Goal: Find specific page/section: Find specific page/section

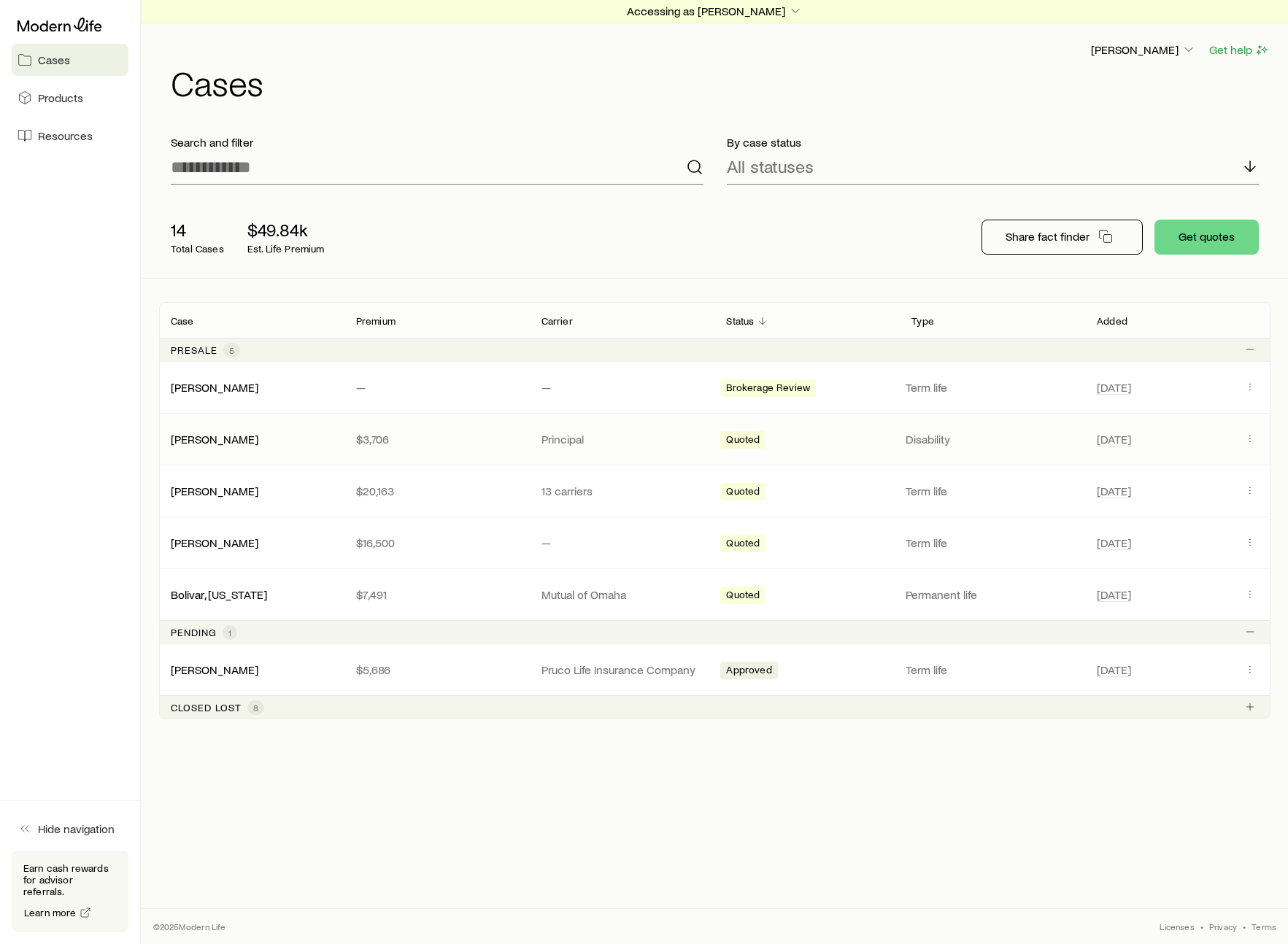
click at [260, 442] on div "[PERSON_NAME]" at bounding box center [252, 439] width 185 height 14
click at [176, 438] on link "[PERSON_NAME]" at bounding box center [215, 438] width 88 height 14
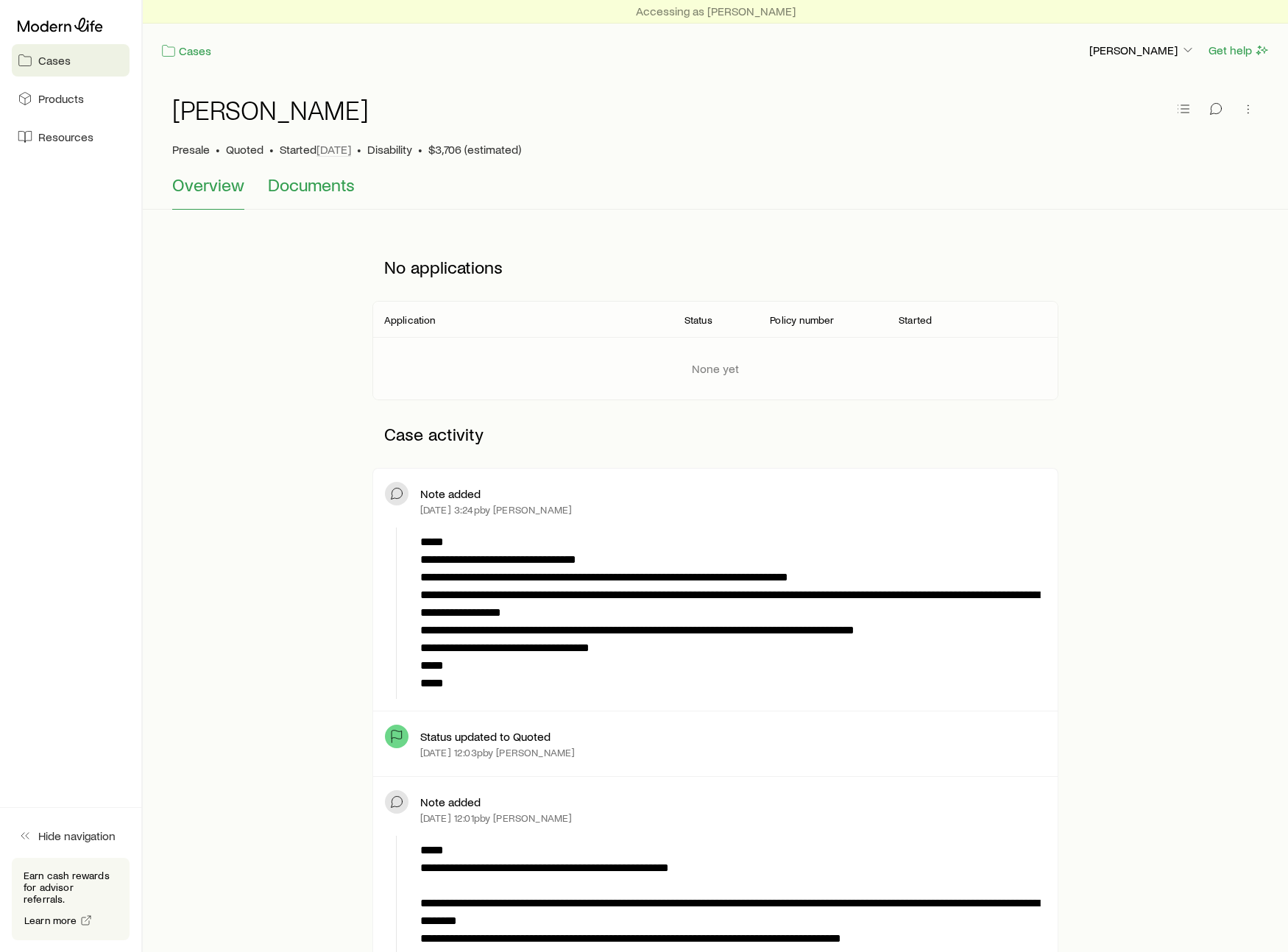
click at [294, 177] on span "Documents" at bounding box center [311, 184] width 87 height 20
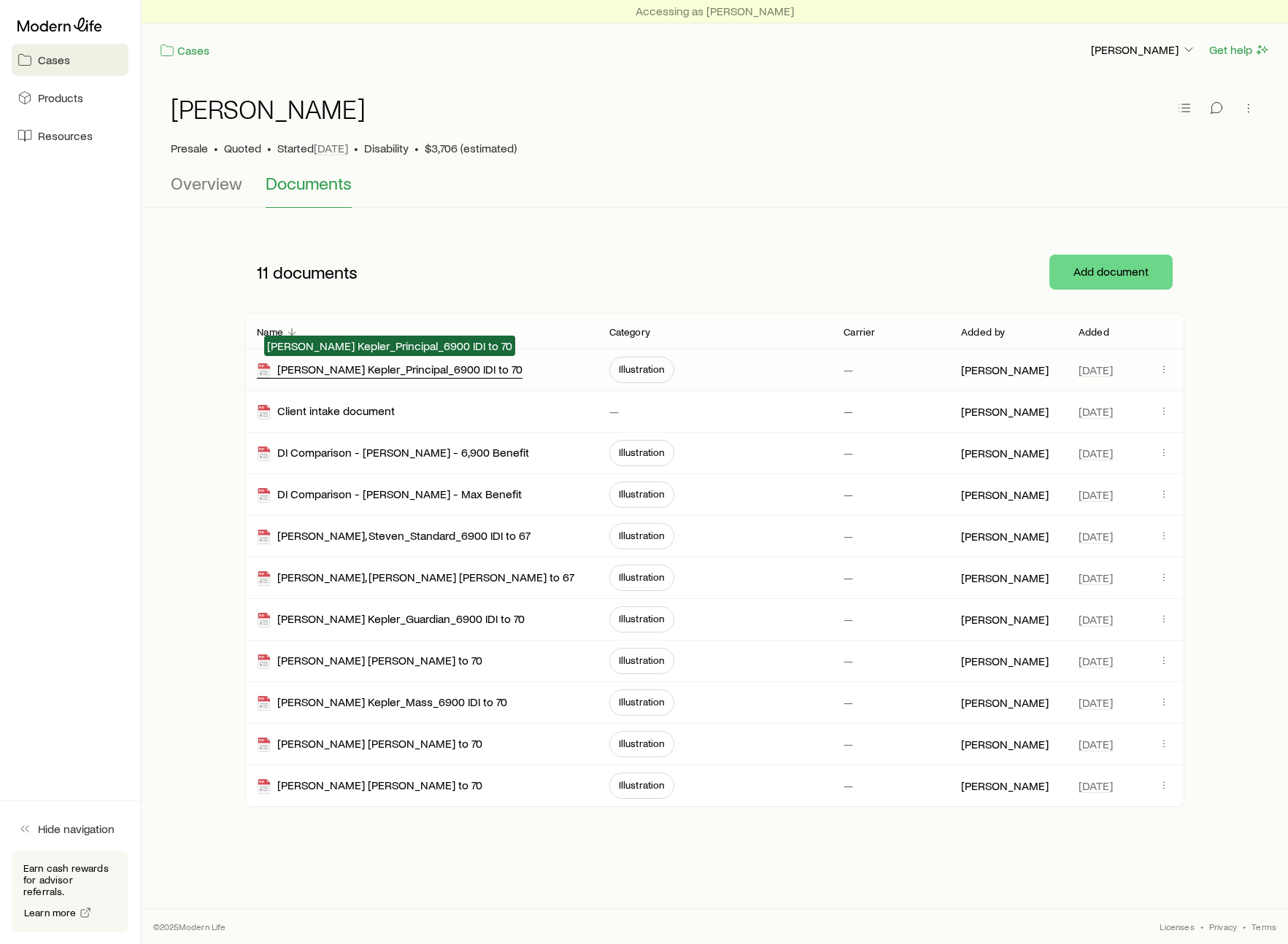
click at [401, 375] on div "[PERSON_NAME] Kepler_Principal_6900 IDI to 70" at bounding box center [390, 371] width 266 height 17
